Goal: Task Accomplishment & Management: Manage account settings

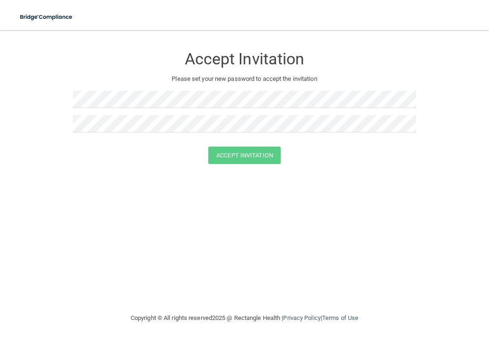
click at [347, 235] on div "Accept Invitation Please set your new password to accept the invitation Accept …" at bounding box center [244, 171] width 451 height 264
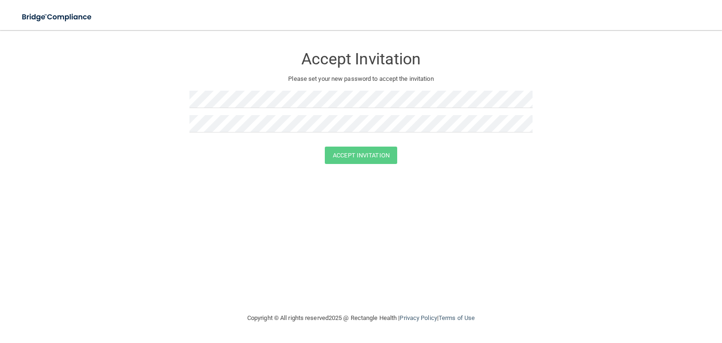
click at [291, 161] on div "Accept Invitation" at bounding box center [361, 155] width 698 height 17
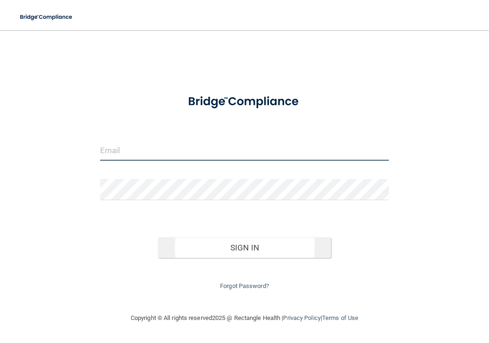
type input "[EMAIL_ADDRESS][DOMAIN_NAME]"
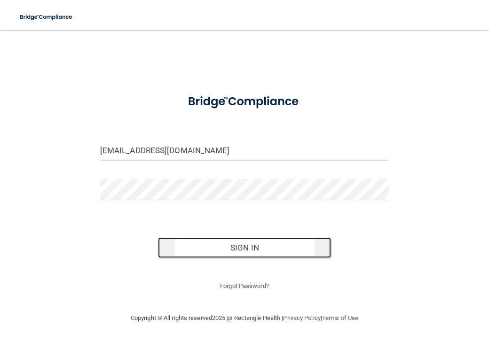
click at [257, 244] on button "Sign In" at bounding box center [244, 247] width 173 height 21
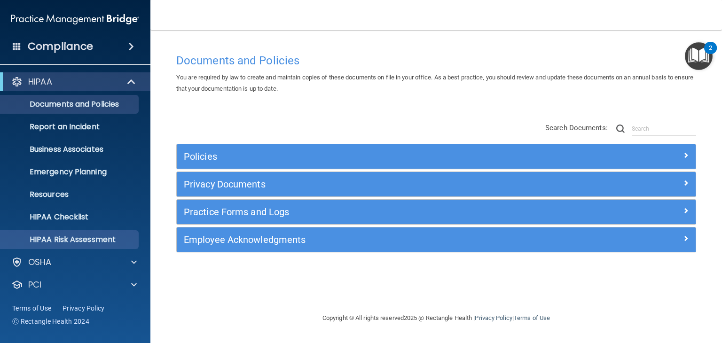
scroll to position [47, 0]
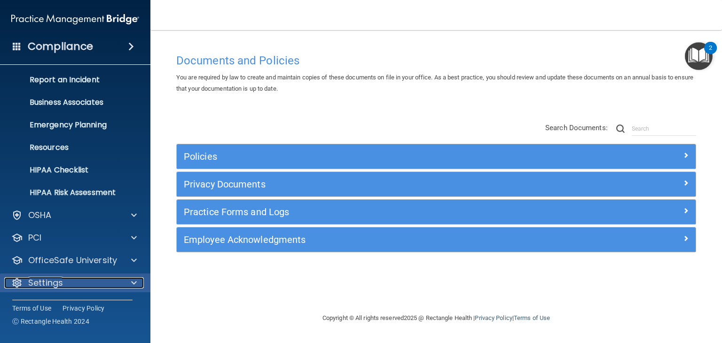
click at [137, 282] on div at bounding box center [132, 282] width 23 height 11
click at [323, 34] on main "Documents and Policies You are required by law to create and maintain copies of…" at bounding box center [435, 186] width 571 height 313
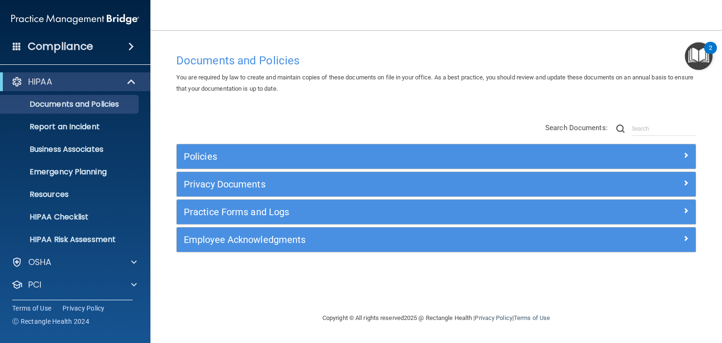
scroll to position [47, 0]
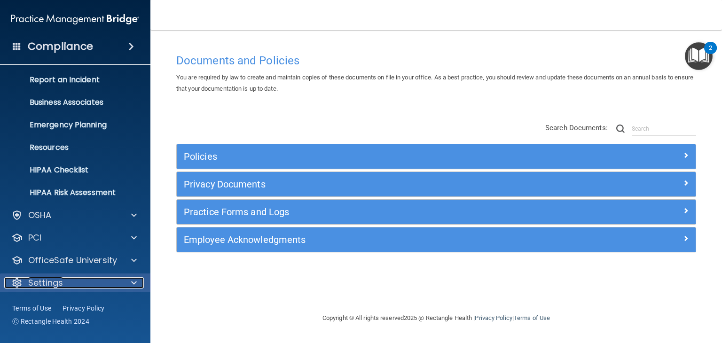
click at [100, 281] on div "Settings" at bounding box center [62, 282] width 117 height 11
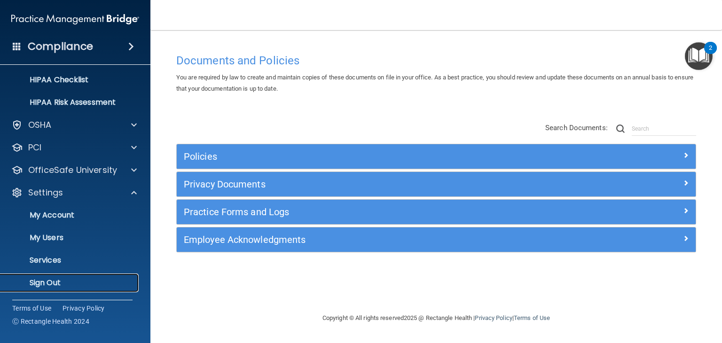
click at [75, 283] on p "Sign Out" at bounding box center [70, 282] width 128 height 9
